Goal: Task Accomplishment & Management: Manage account settings

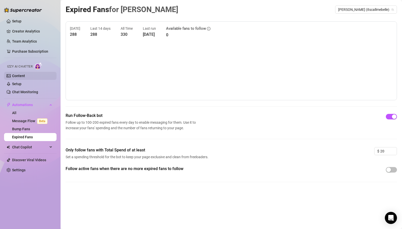
click at [21, 76] on link "Content" at bounding box center [18, 76] width 13 height 4
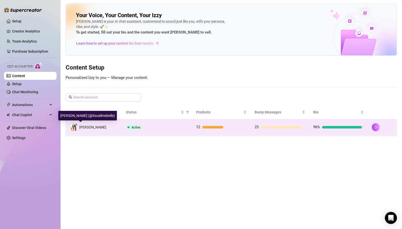
click at [83, 129] on span "[PERSON_NAME]" at bounding box center [92, 127] width 27 height 4
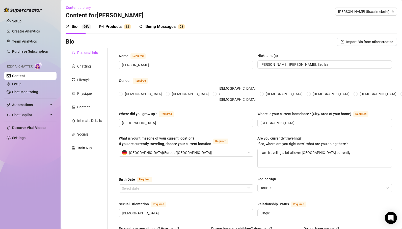
radio input "true"
type input "[DATE]"
click at [21, 83] on link "Setup" at bounding box center [16, 84] width 9 height 4
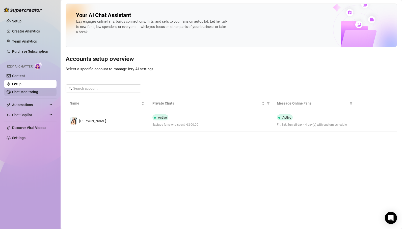
click at [24, 91] on link "Chat Monitoring" at bounding box center [25, 92] width 26 height 4
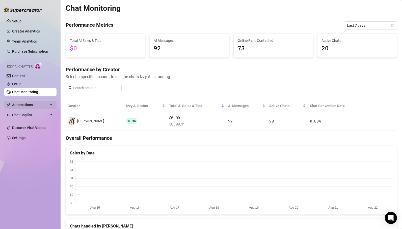
click at [22, 104] on span "Automations" at bounding box center [30, 105] width 36 height 8
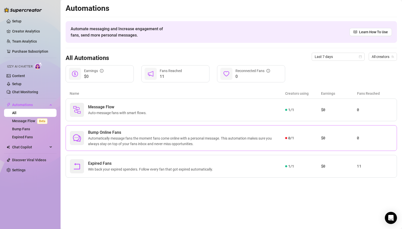
click at [158, 137] on span "Automatically message fans the moment fans come online with a personal message.…" at bounding box center [186, 141] width 197 height 11
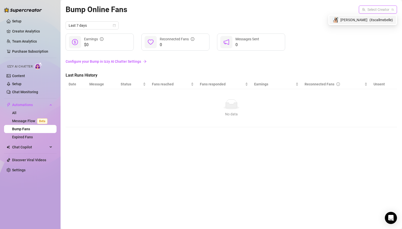
click at [371, 12] on input "search" at bounding box center [375, 10] width 27 height 8
click at [367, 18] on div "[PERSON_NAME] ( itscallmebelle )" at bounding box center [362, 20] width 61 height 6
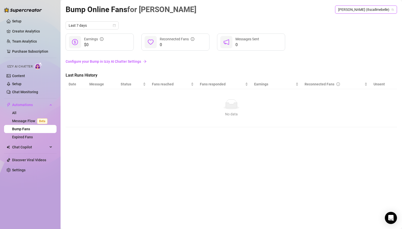
click at [25, 130] on link "Bump Fans" at bounding box center [21, 129] width 18 height 4
click at [16, 112] on link "All" at bounding box center [14, 113] width 4 height 4
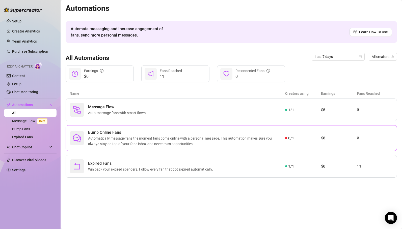
click at [108, 140] on span "Automatically message fans the moment fans come online with a personal message.…" at bounding box center [186, 141] width 197 height 11
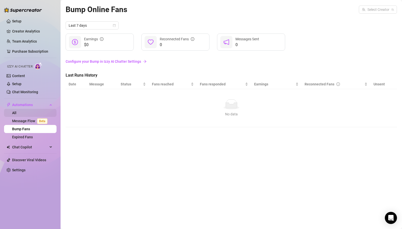
click at [15, 115] on link "All" at bounding box center [14, 113] width 4 height 4
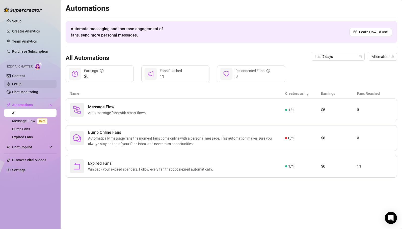
click at [20, 85] on link "Setup" at bounding box center [16, 84] width 9 height 4
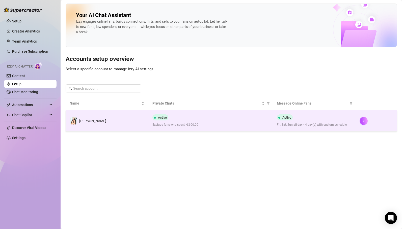
click at [95, 121] on td "[PERSON_NAME]" at bounding box center [107, 121] width 83 height 21
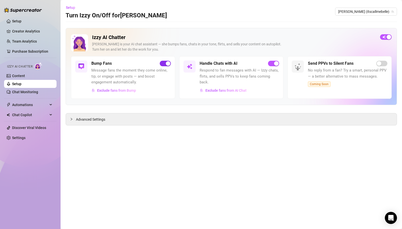
click at [167, 62] on div "button" at bounding box center [168, 63] width 5 height 5
click at [167, 62] on span "button" at bounding box center [165, 64] width 11 height 6
click at [27, 93] on link "Chat Monitoring" at bounding box center [25, 92] width 26 height 4
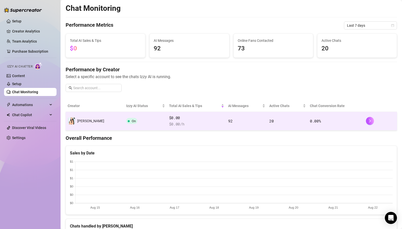
scroll to position [130, 0]
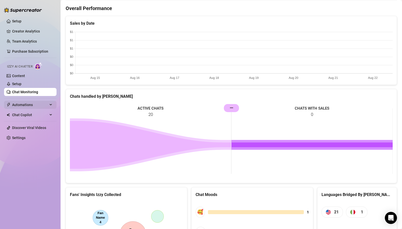
click at [24, 103] on span "Automations" at bounding box center [30, 105] width 36 height 8
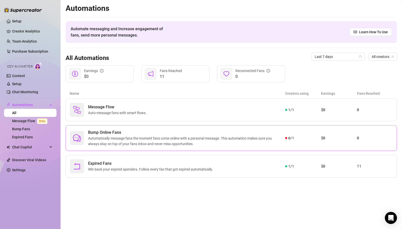
click at [171, 141] on span "Automatically message fans the moment fans come online with a personal message.…" at bounding box center [186, 141] width 197 height 11
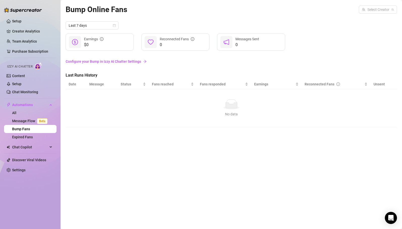
click at [122, 61] on link "Configure your Bump in Izzy AI Chatter Settings" at bounding box center [231, 62] width 331 height 6
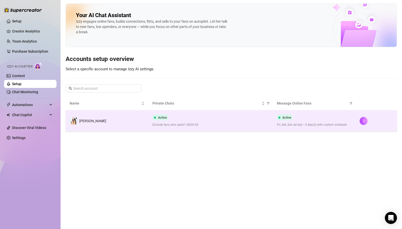
click at [292, 124] on span "Fri, Sat, Sun all day • 4 day(s) with custom schedule" at bounding box center [314, 125] width 75 height 5
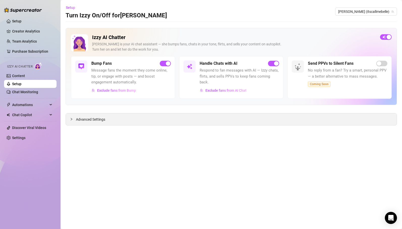
click at [82, 121] on span "Advanced Settings" at bounding box center [90, 120] width 29 height 6
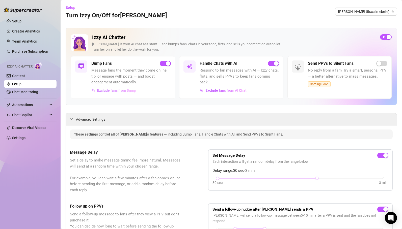
click at [118, 90] on span "Exclude fans from Bump" at bounding box center [116, 91] width 39 height 4
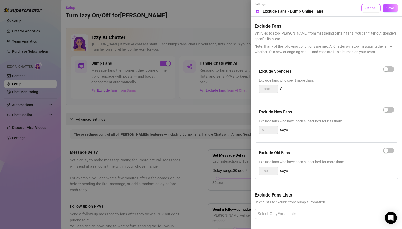
click at [372, 6] on span "Cancel" at bounding box center [370, 8] width 11 height 4
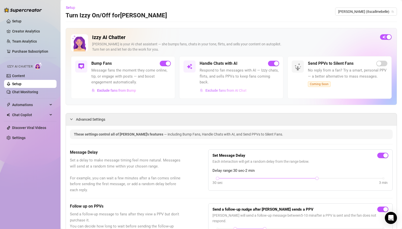
click at [236, 89] on span "Exclude fans from AI Chat" at bounding box center [225, 91] width 41 height 4
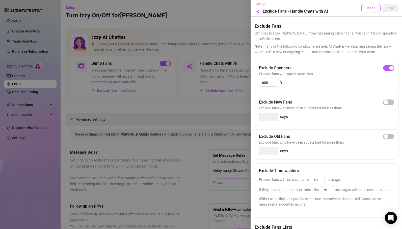
click at [370, 8] on span "Cancel" at bounding box center [370, 8] width 11 height 4
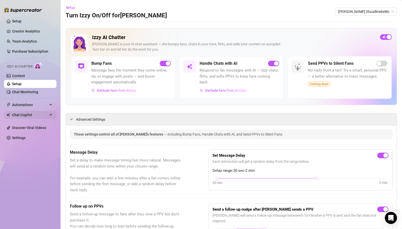
click at [22, 118] on span "Chat Copilot" at bounding box center [30, 115] width 36 height 8
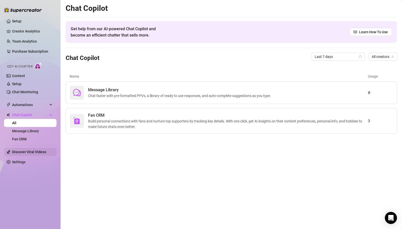
click at [24, 153] on link "Discover Viral Videos" at bounding box center [29, 152] width 34 height 4
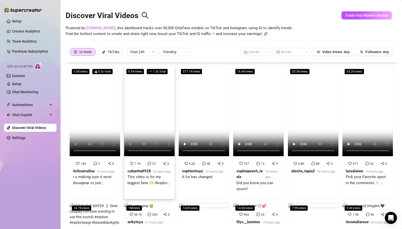
click at [153, 114] on video at bounding box center [149, 112] width 50 height 90
click at [105, 99] on video at bounding box center [95, 112] width 50 height 90
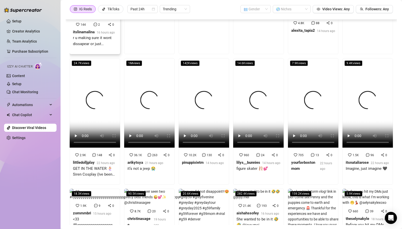
scroll to position [96, 0]
